Goal: Transaction & Acquisition: Purchase product/service

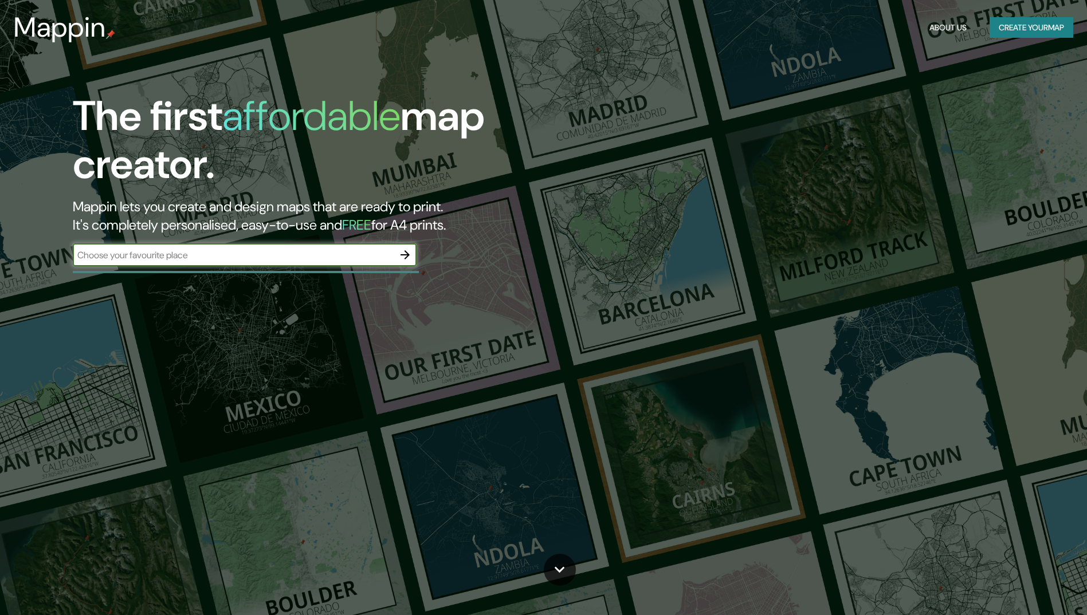
click at [337, 255] on input "text" at bounding box center [233, 255] width 321 height 13
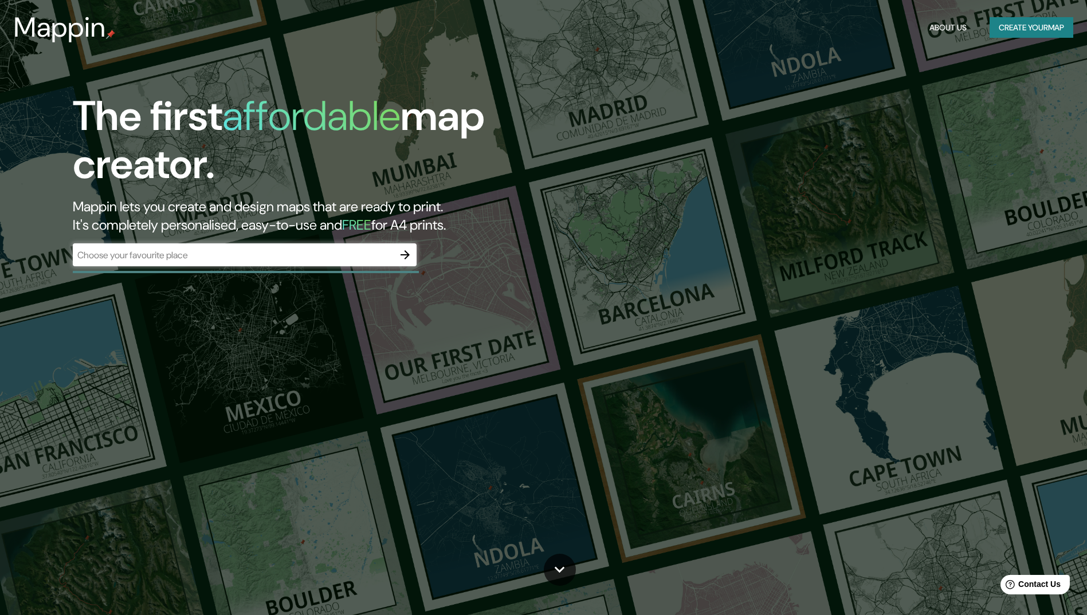
click at [309, 263] on div "​" at bounding box center [245, 254] width 344 height 23
type input "guaynabo, [US_STATE]"
click at [400, 257] on icon "button" at bounding box center [405, 255] width 14 height 14
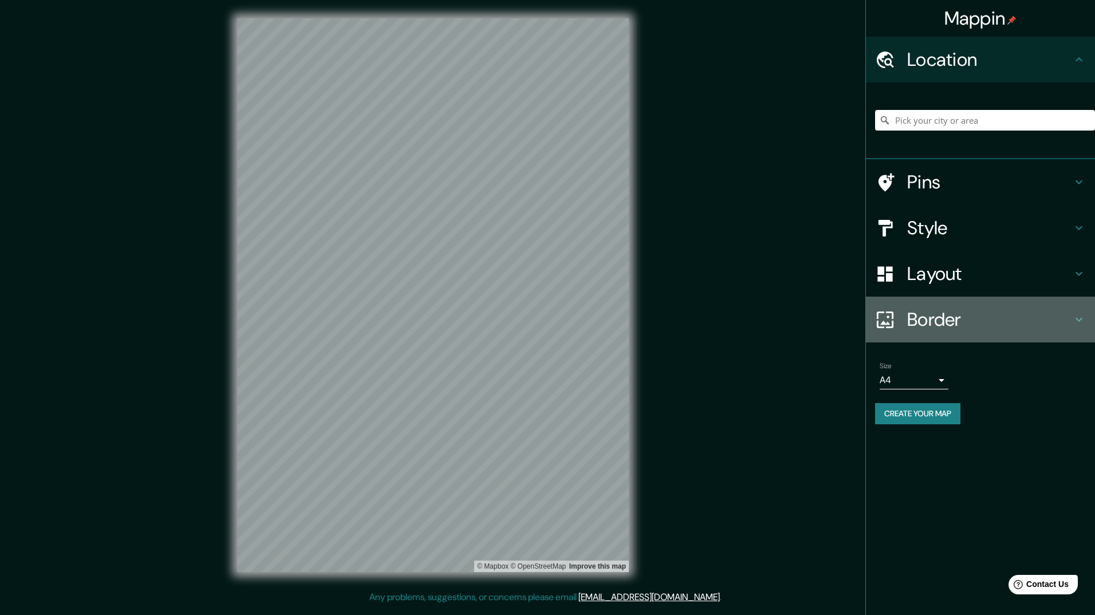
click at [976, 319] on h4 "Border" at bounding box center [989, 319] width 165 height 23
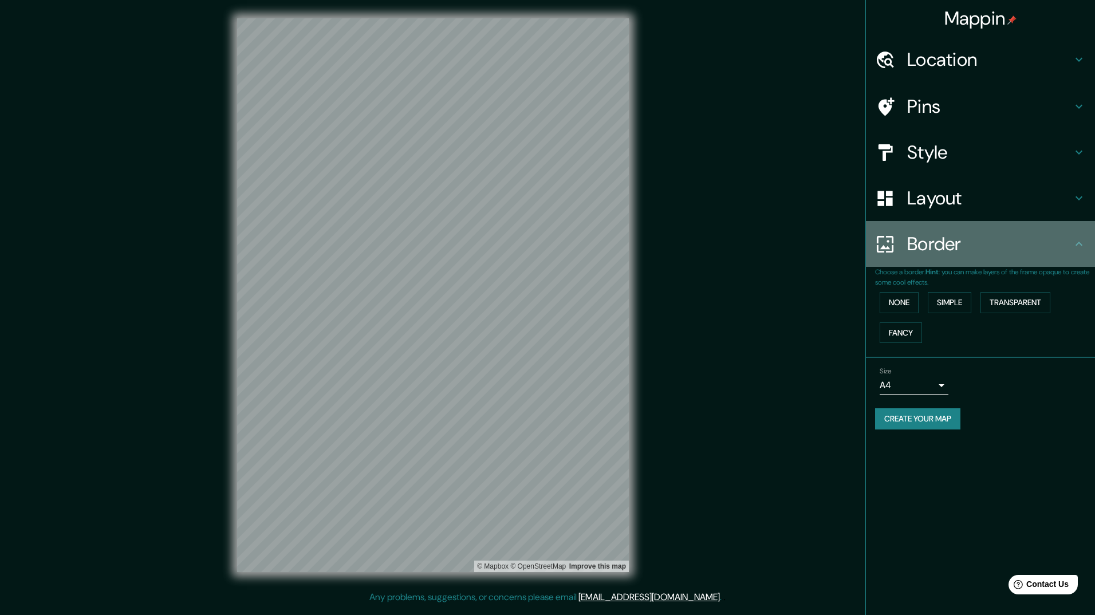
click at [1020, 243] on h4 "Border" at bounding box center [989, 244] width 165 height 23
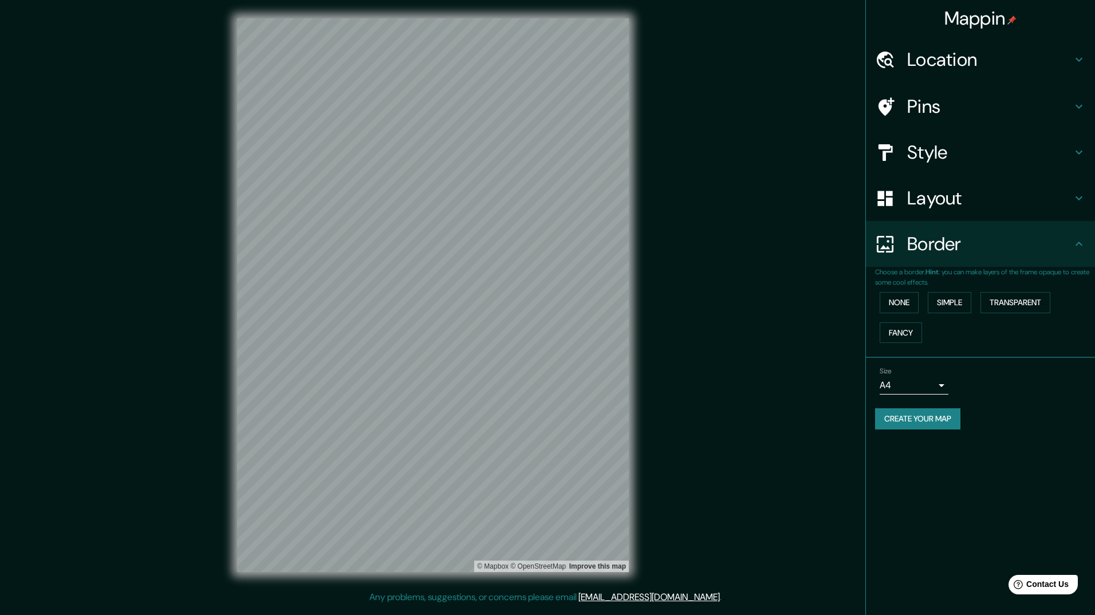
click at [1024, 149] on h4 "Style" at bounding box center [989, 152] width 165 height 23
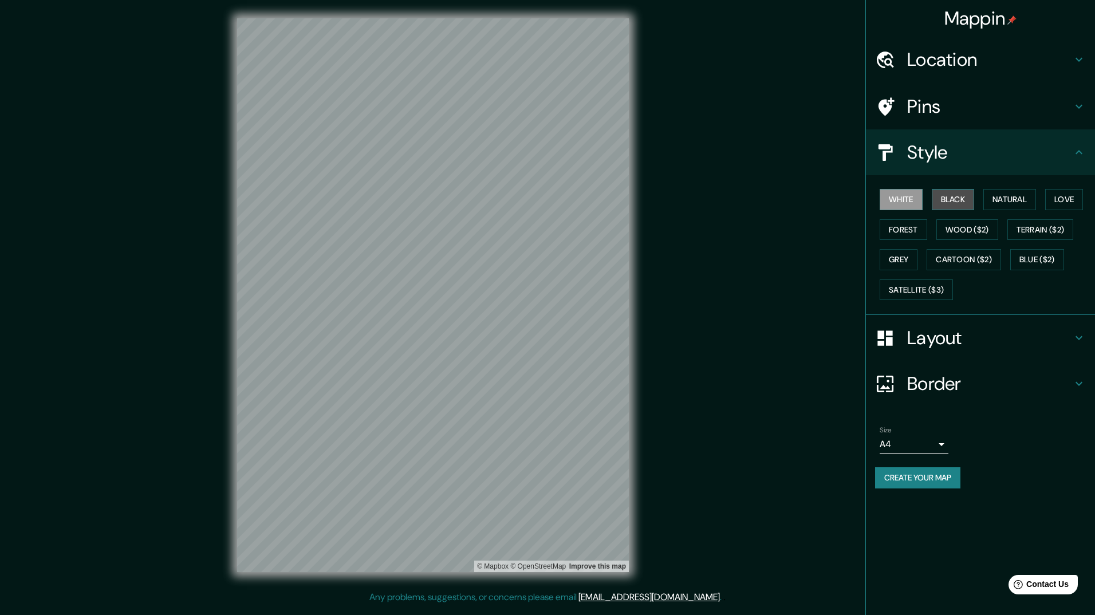
click at [953, 205] on button "Black" at bounding box center [953, 199] width 43 height 21
click at [1005, 202] on button "Natural" at bounding box center [1009, 199] width 53 height 21
click at [1080, 195] on button "Love" at bounding box center [1064, 199] width 38 height 21
click at [1035, 200] on button "Natural" at bounding box center [1009, 199] width 53 height 21
click at [907, 229] on button "Forest" at bounding box center [904, 229] width 48 height 21
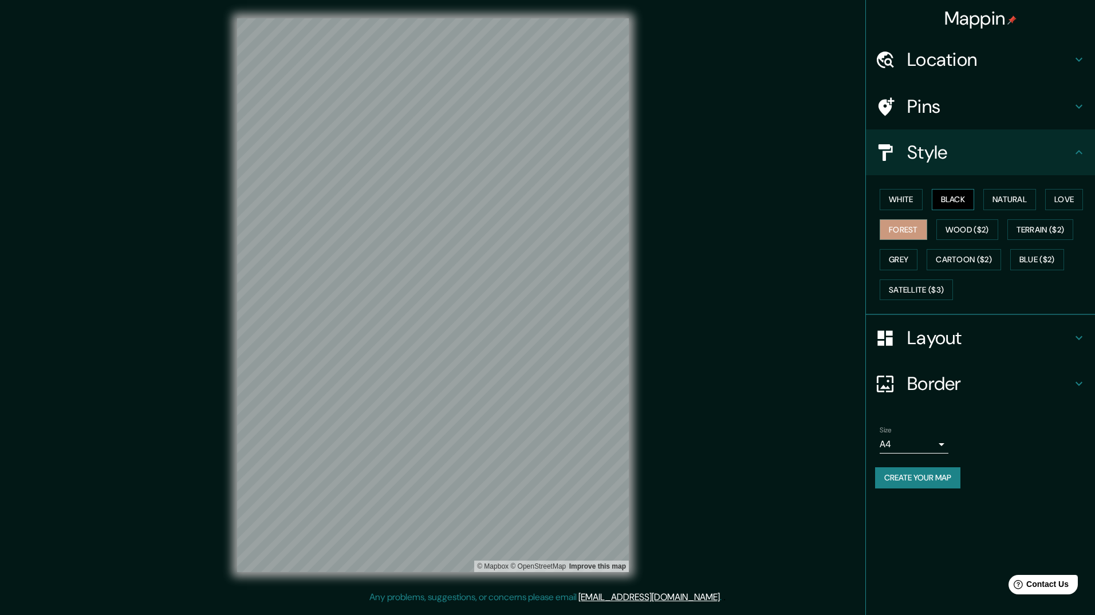
click at [975, 197] on button "Black" at bounding box center [953, 199] width 43 height 21
click at [1020, 198] on button "Natural" at bounding box center [1009, 199] width 53 height 21
click at [918, 233] on button "Forest" at bounding box center [904, 229] width 48 height 21
